Goal: Find specific page/section: Find specific page/section

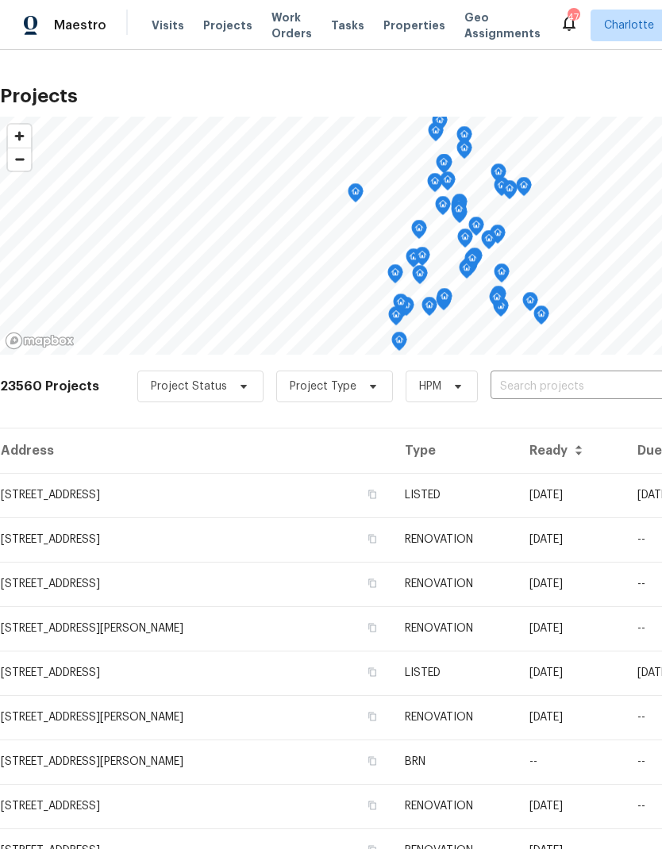
click at [536, 395] on input "text" at bounding box center [582, 387] width 182 height 25
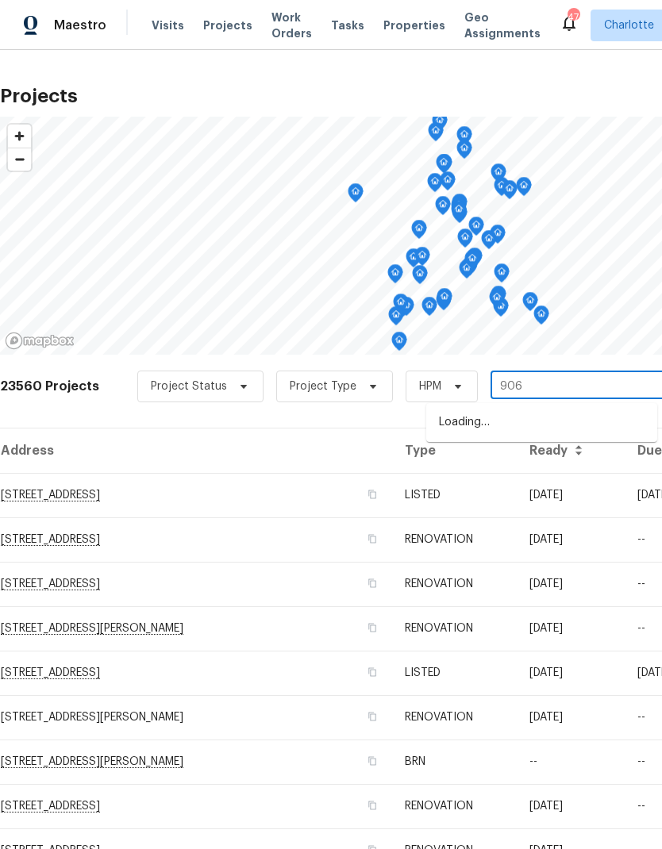
type input "9065"
click at [541, 422] on li "9065 Cinnabay Dr, Charlotte, NC 28216" at bounding box center [541, 423] width 231 height 27
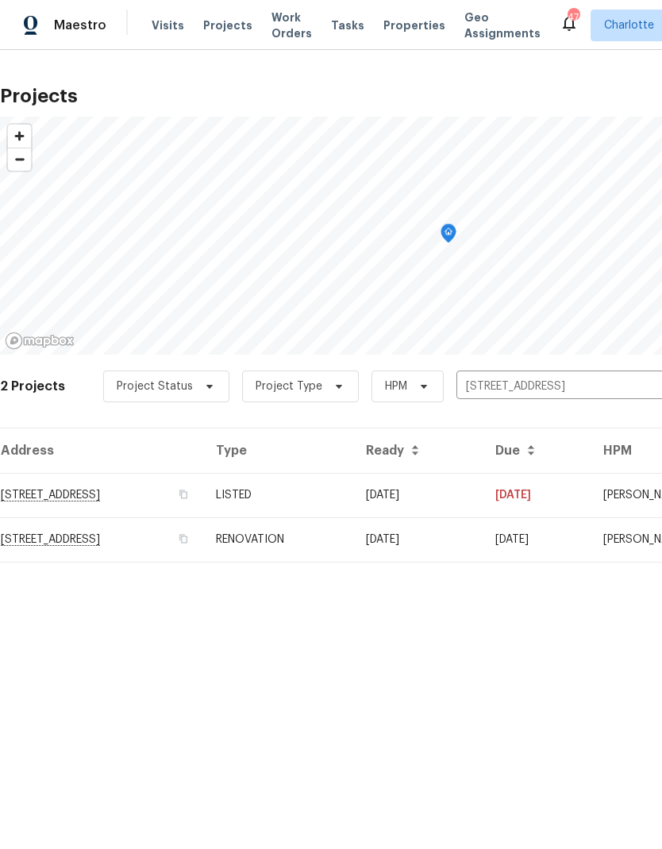
click at [163, 488] on td "9065 Cinnabay Dr, Charlotte, NC 28216" at bounding box center [101, 495] width 203 height 44
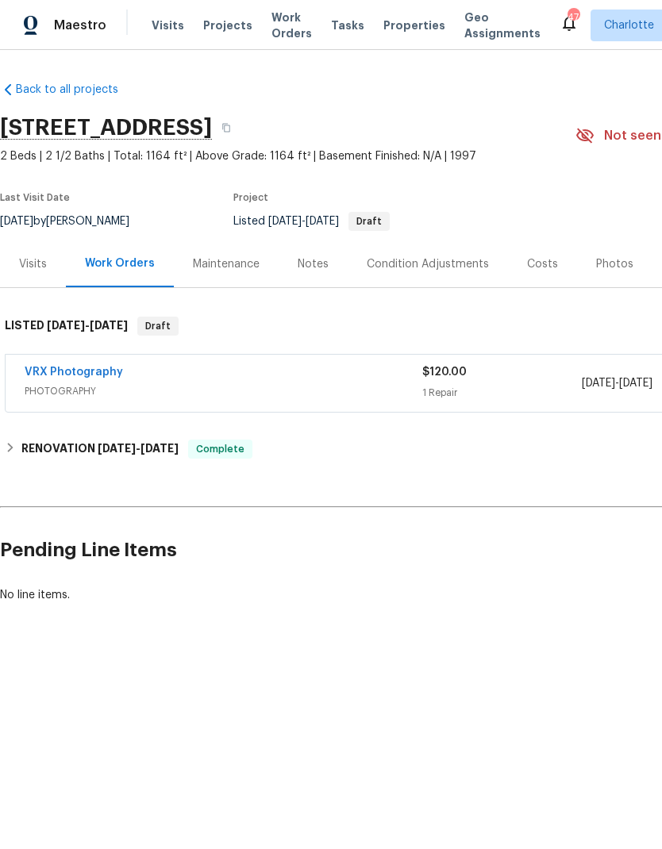
click at [598, 276] on div "Photos" at bounding box center [614, 264] width 75 height 47
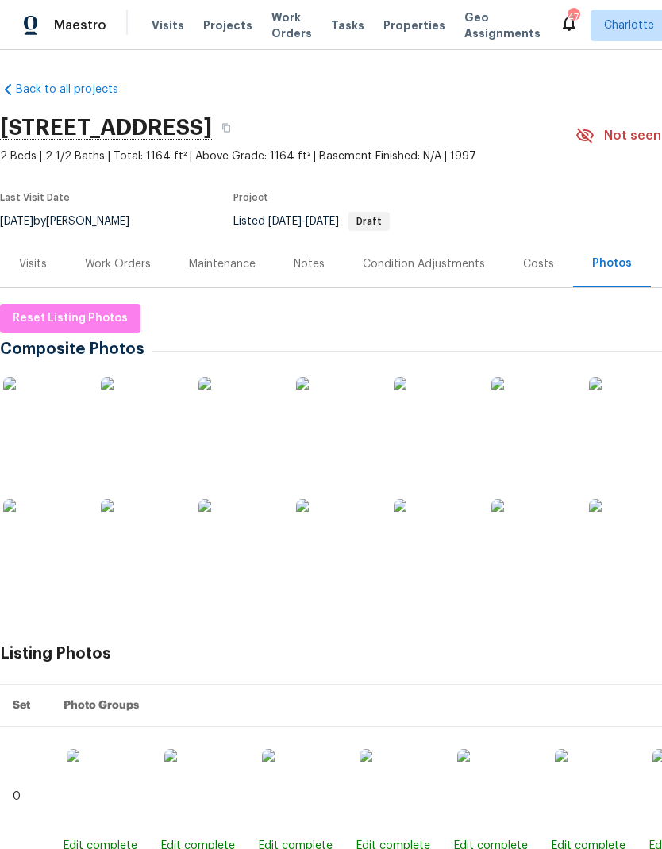
click at [40, 415] on img at bounding box center [42, 416] width 79 height 79
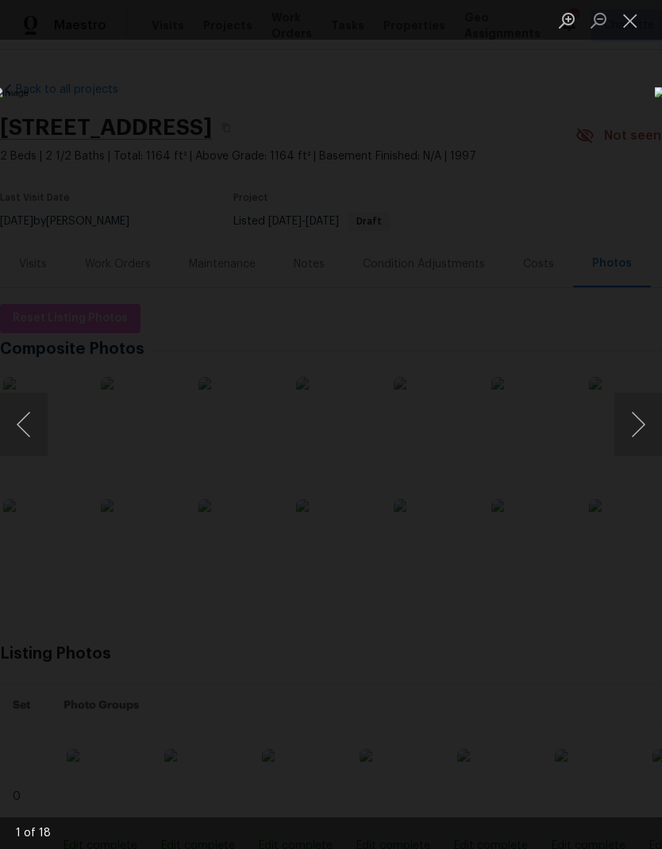
click at [633, 423] on button "Next image" at bounding box center [638, 425] width 48 height 64
click at [633, 433] on button "Next image" at bounding box center [638, 425] width 48 height 64
click at [636, 423] on button "Next image" at bounding box center [638, 425] width 48 height 64
click at [629, 432] on button "Next image" at bounding box center [638, 425] width 48 height 64
click at [633, 426] on button "Next image" at bounding box center [638, 425] width 48 height 64
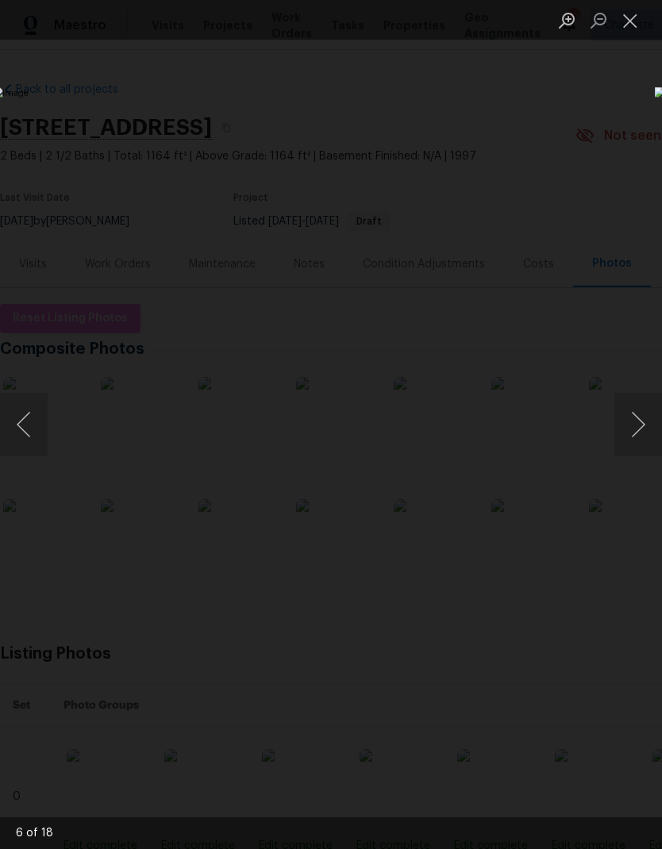
click at [627, 428] on button "Next image" at bounding box center [638, 425] width 48 height 64
click at [631, 426] on button "Next image" at bounding box center [638, 425] width 48 height 64
click at [628, 429] on button "Next image" at bounding box center [638, 425] width 48 height 64
click at [632, 428] on button "Next image" at bounding box center [638, 425] width 48 height 64
click at [631, 428] on button "Next image" at bounding box center [638, 425] width 48 height 64
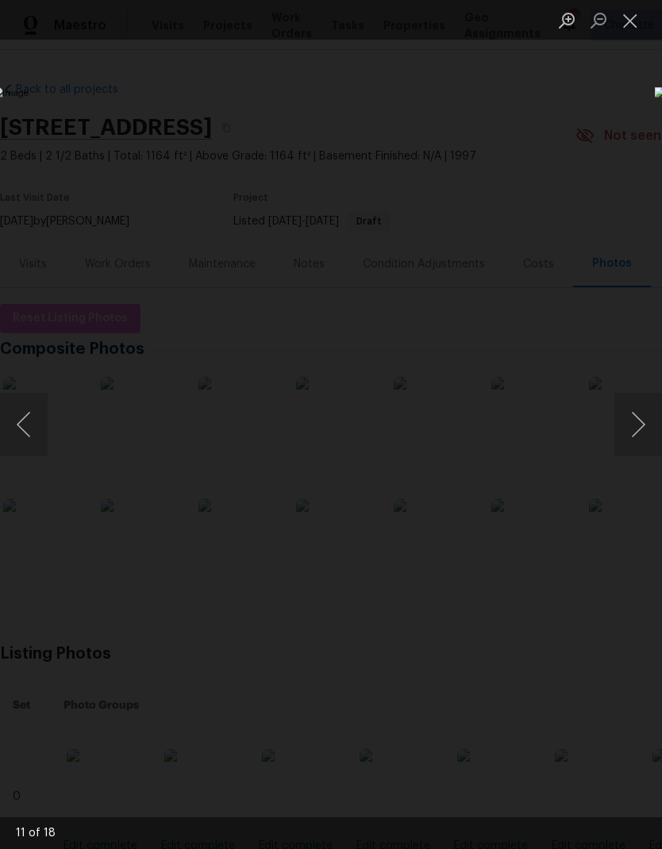
click at [634, 424] on button "Next image" at bounding box center [638, 425] width 48 height 64
click at [633, 422] on button "Next image" at bounding box center [638, 425] width 48 height 64
click at [634, 425] on button "Next image" at bounding box center [638, 425] width 48 height 64
click at [633, 422] on button "Next image" at bounding box center [638, 425] width 48 height 64
click at [632, 422] on button "Next image" at bounding box center [638, 425] width 48 height 64
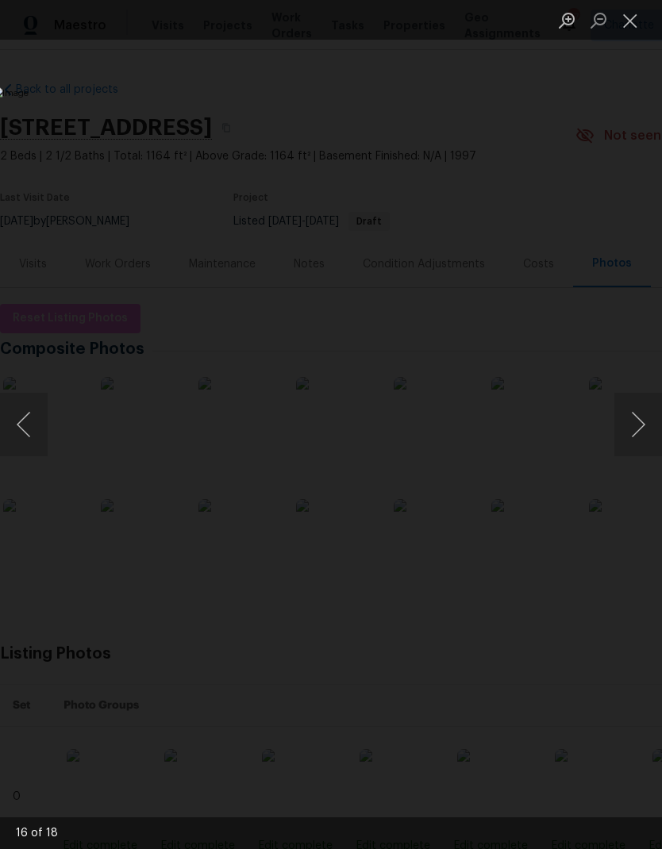
click at [634, 422] on button "Next image" at bounding box center [638, 425] width 48 height 64
click at [632, 425] on button "Next image" at bounding box center [638, 425] width 48 height 64
click at [633, 422] on button "Next image" at bounding box center [638, 425] width 48 height 64
click at [634, 422] on button "Next image" at bounding box center [638, 425] width 48 height 64
click at [633, 422] on button "Next image" at bounding box center [638, 425] width 48 height 64
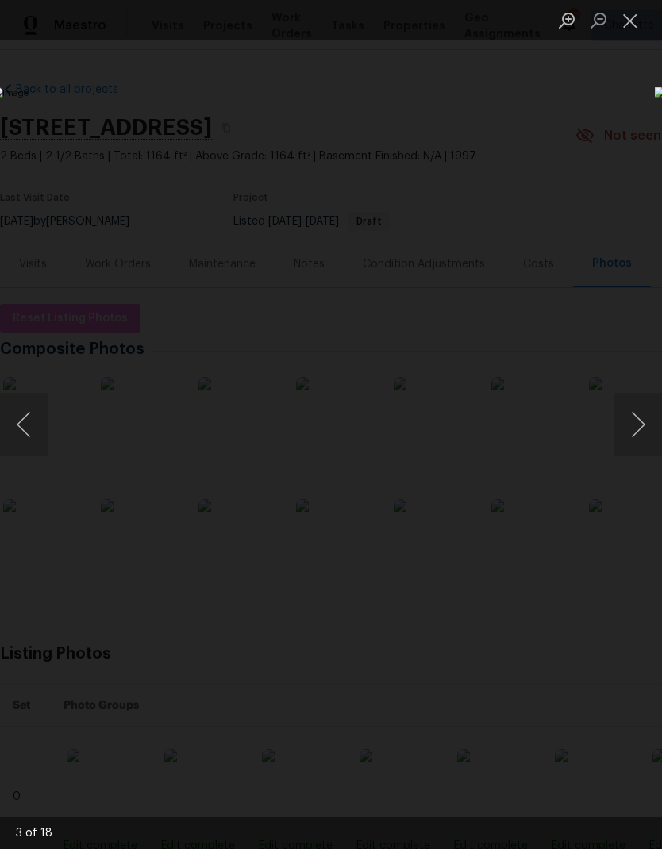
click at [632, 422] on button "Next image" at bounding box center [638, 425] width 48 height 64
click at [632, 421] on button "Next image" at bounding box center [638, 425] width 48 height 64
click at [633, 426] on button "Next image" at bounding box center [638, 425] width 48 height 64
click at [628, 42] on div "Lightbox" at bounding box center [331, 424] width 662 height 849
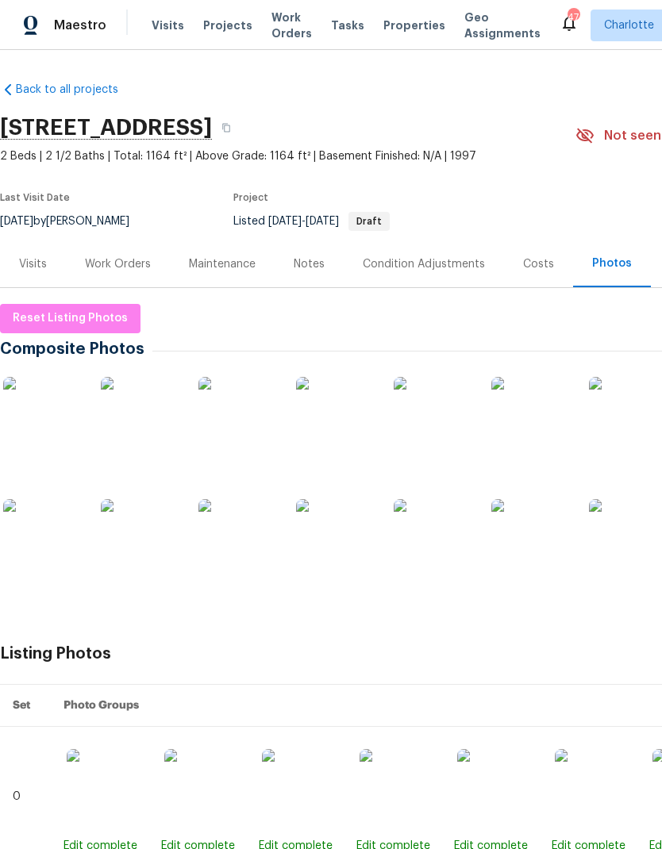
click at [281, 26] on span "Work Orders" at bounding box center [291, 26] width 40 height 32
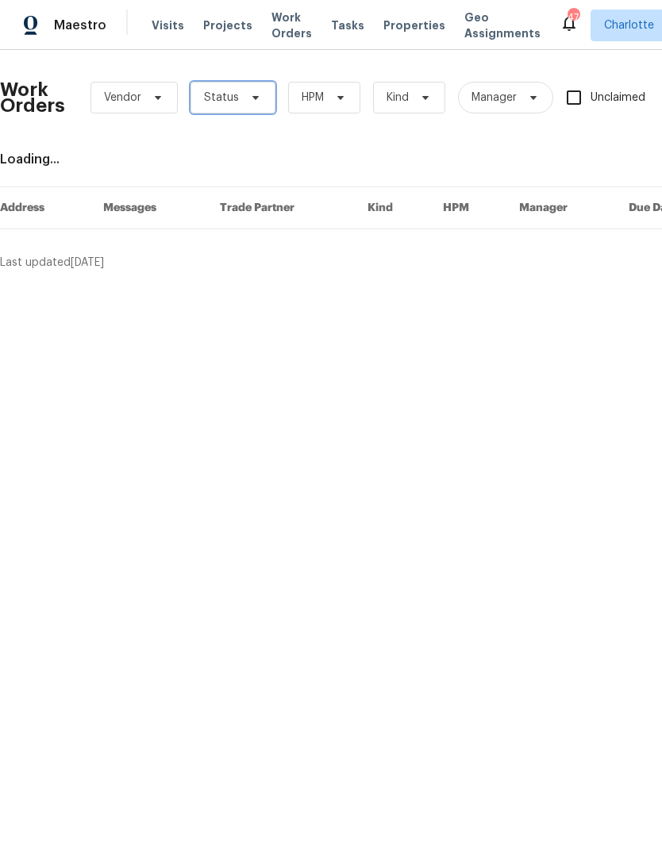
click at [249, 98] on icon at bounding box center [255, 97] width 13 height 13
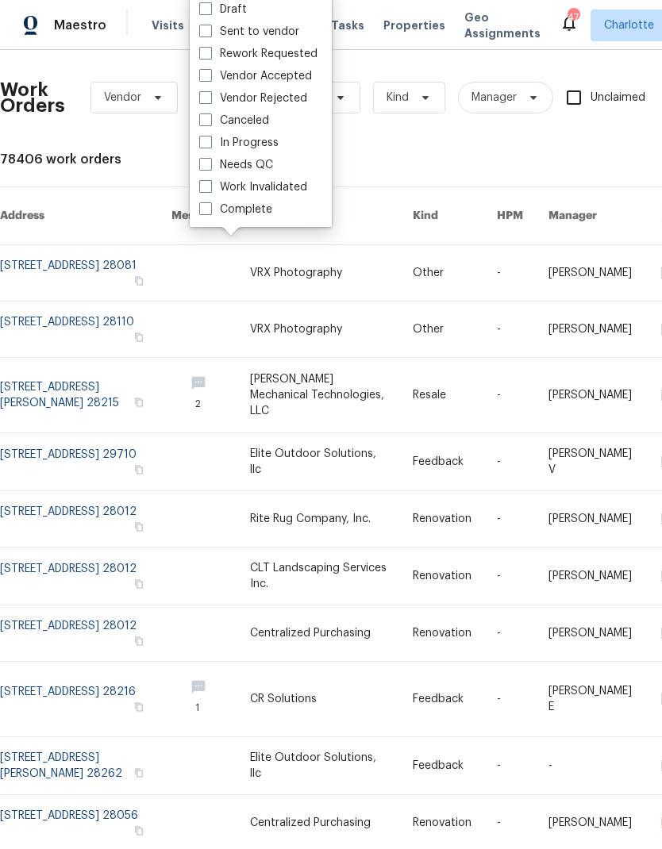
click at [271, 166] on label "Needs QC" at bounding box center [236, 165] width 74 height 16
click at [210, 166] on input "Needs QC" at bounding box center [204, 162] width 10 height 10
checkbox input "true"
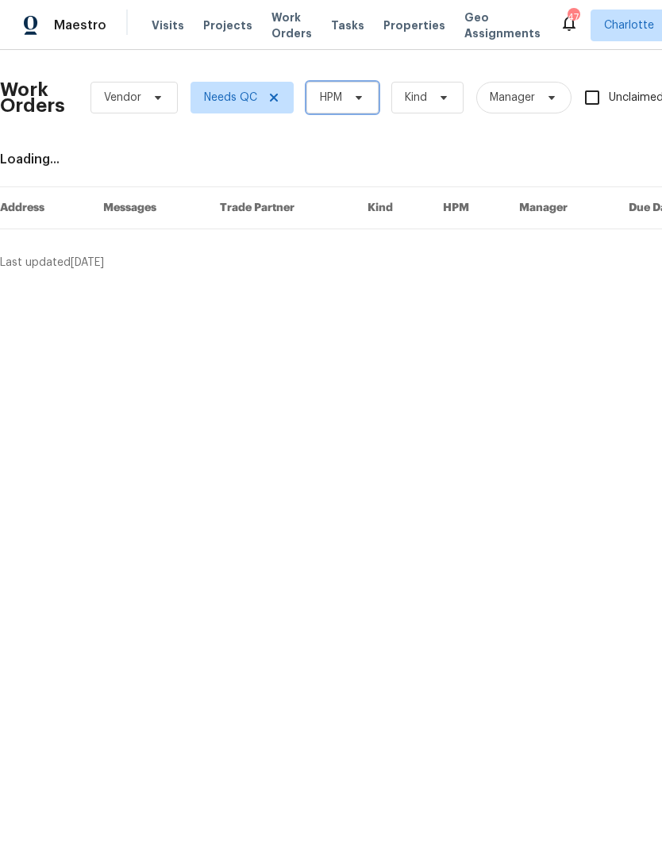
click at [339, 106] on span "HPM" at bounding box center [342, 98] width 72 height 32
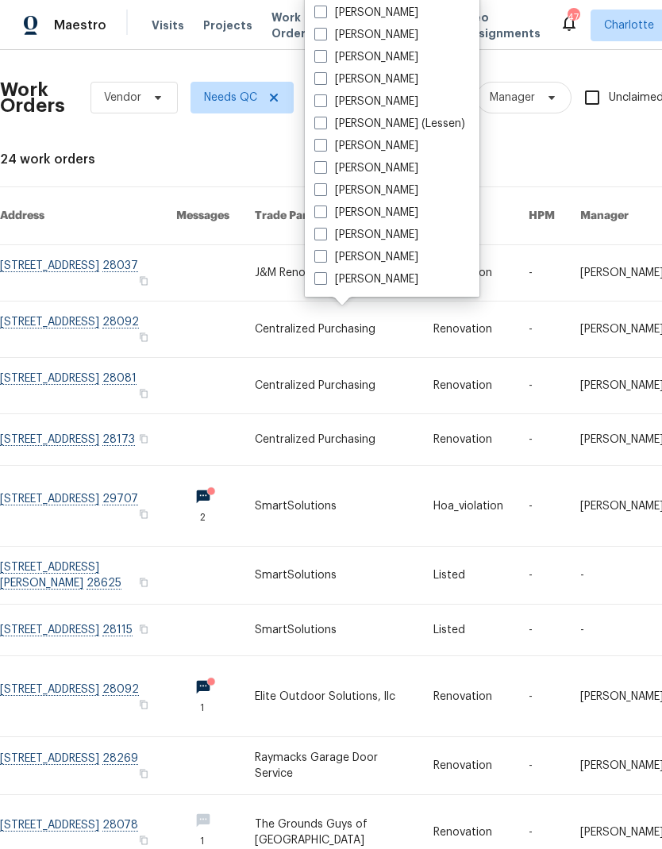
scroll to position [197, 0]
click at [386, 283] on label "[PERSON_NAME]" at bounding box center [366, 279] width 104 height 16
click at [325, 282] on input "[PERSON_NAME]" at bounding box center [319, 276] width 10 height 10
checkbox input "true"
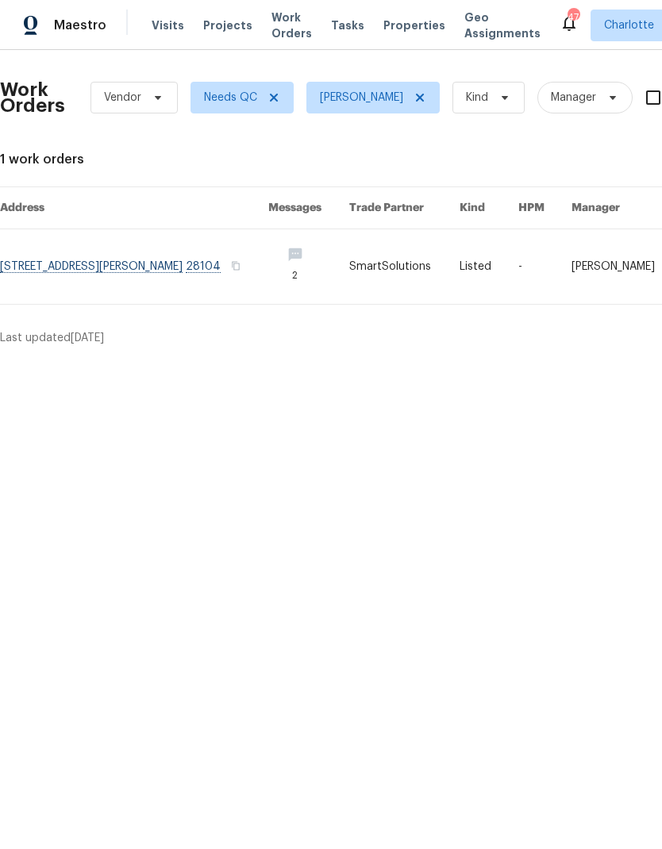
click at [65, 25] on span "Maestro" at bounding box center [80, 25] width 52 height 16
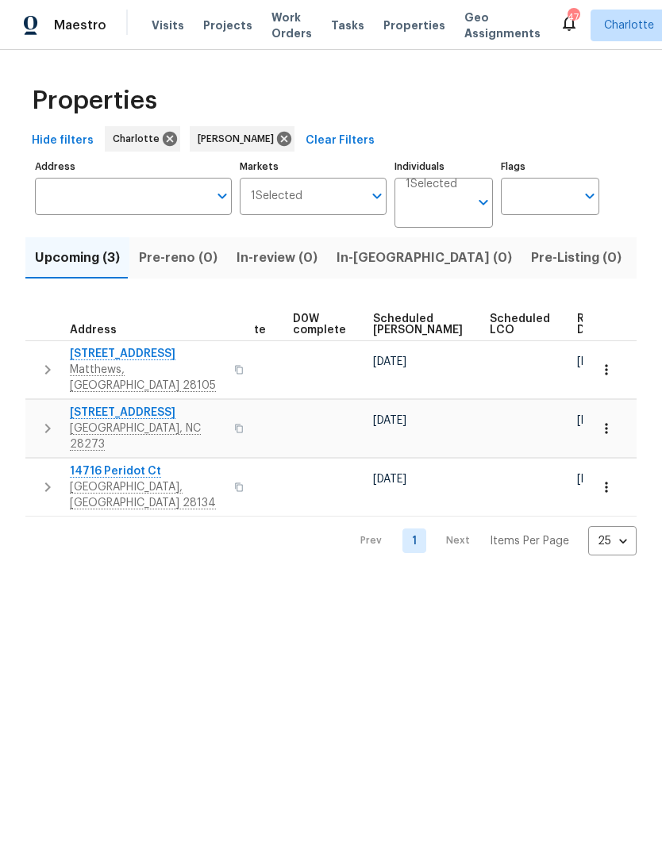
scroll to position [0, 414]
click at [578, 329] on span "Ready Date" at bounding box center [595, 325] width 35 height 22
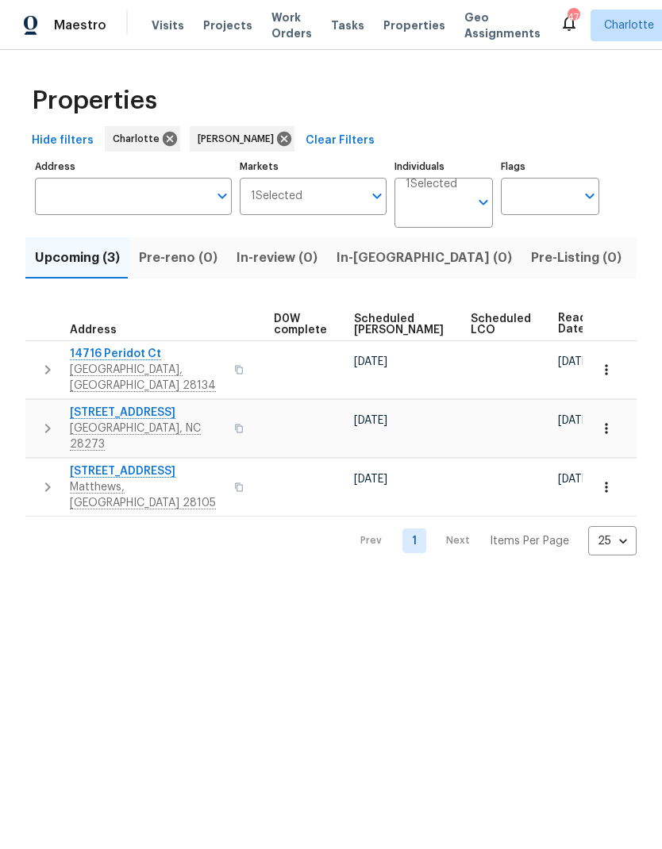
scroll to position [0, 433]
click at [514, 581] on html "Maestro Visits Projects Work Orders Tasks Properties Geo Assignments 47 [PERSON…" at bounding box center [331, 290] width 662 height 581
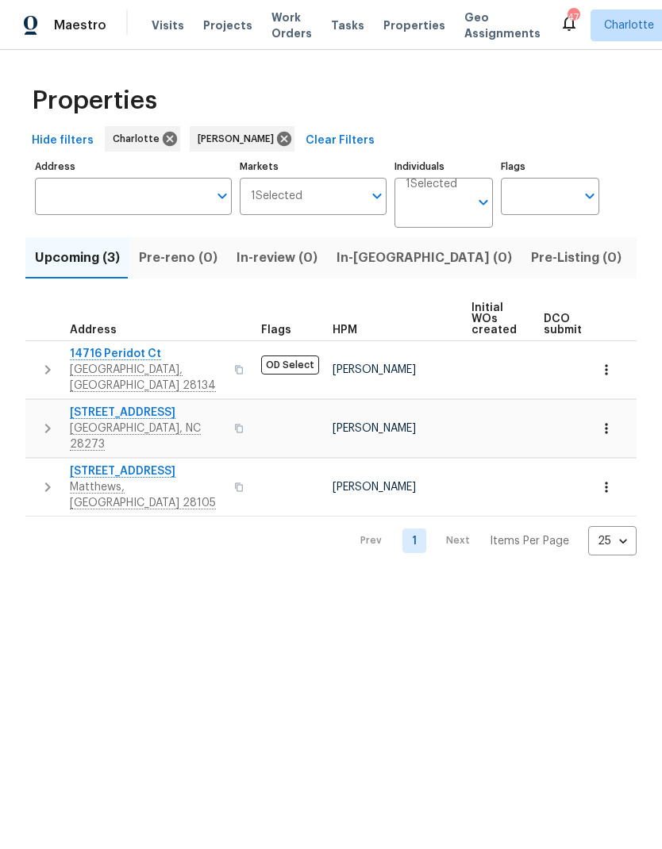
scroll to position [0, 0]
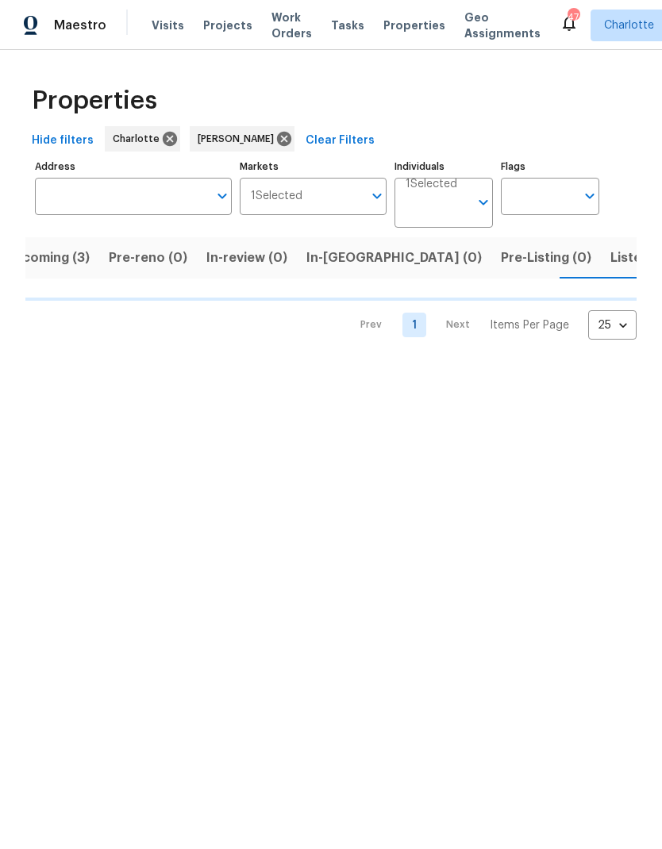
scroll to position [0, 31]
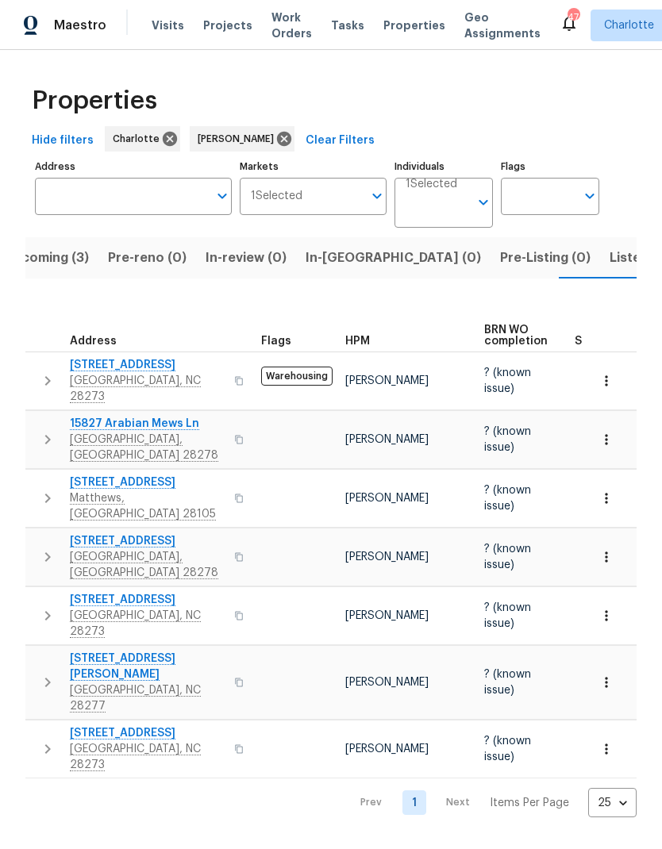
click at [79, 264] on span "Upcoming (3)" at bounding box center [46, 258] width 85 height 22
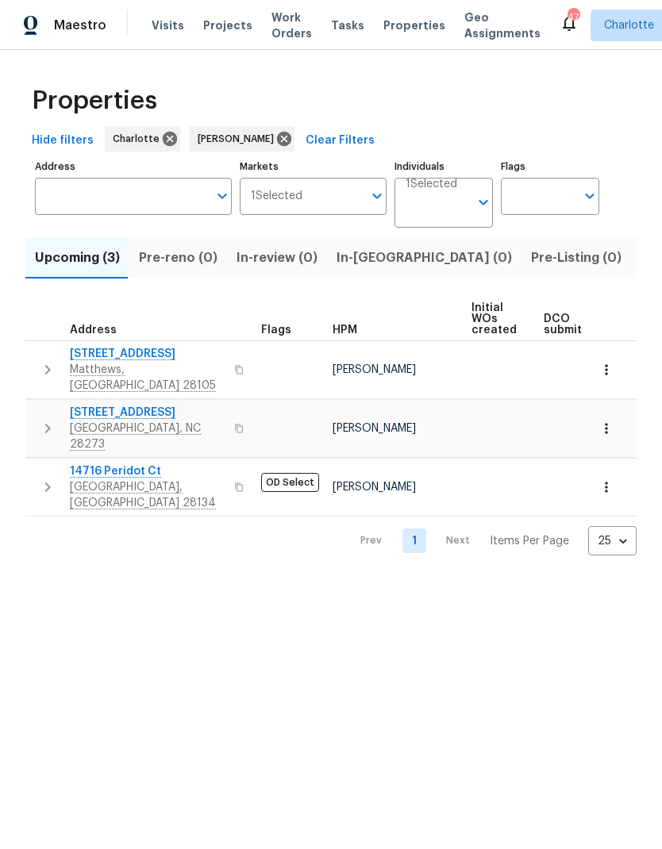
click at [485, 581] on html "Maestro Visits Projects Work Orders Tasks Properties Geo Assignments 47 [PERSON…" at bounding box center [331, 290] width 662 height 581
